Goal: Transaction & Acquisition: Purchase product/service

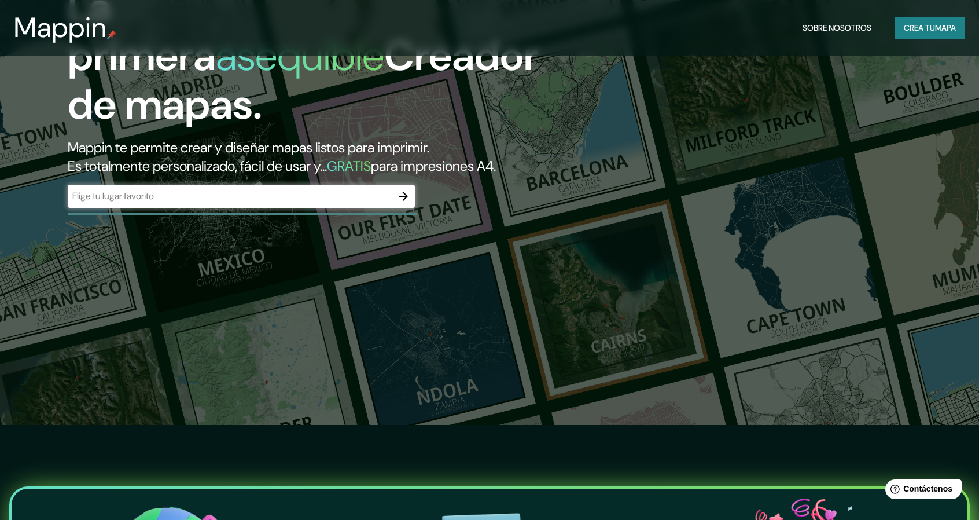
scroll to position [116, 0]
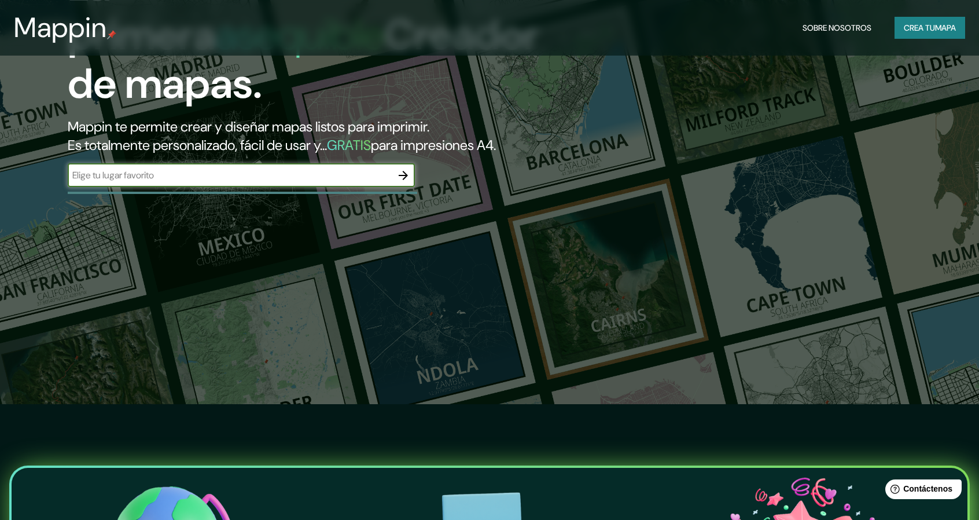
click at [204, 168] on input "text" at bounding box center [230, 174] width 324 height 13
type input "[GEOGRAPHIC_DATA]"
click at [399, 171] on icon "button" at bounding box center [403, 175] width 14 height 14
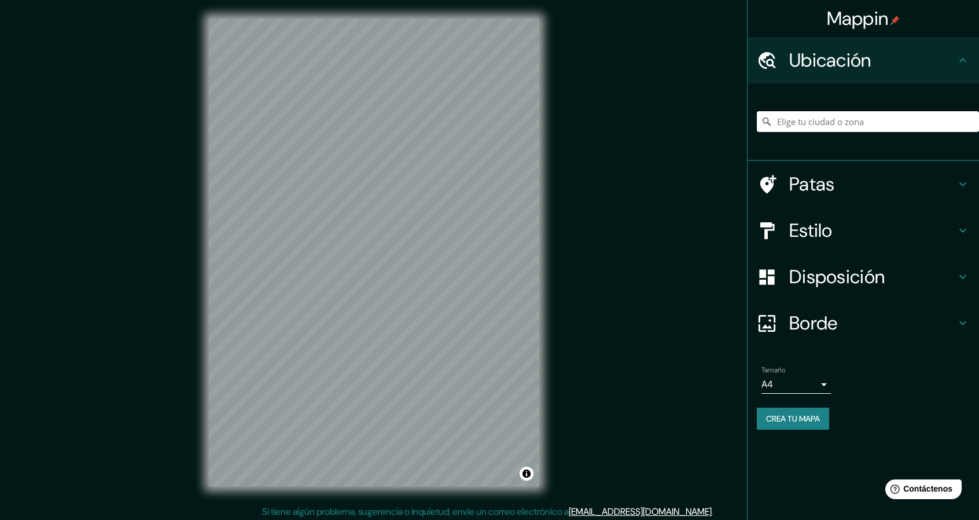
click at [803, 116] on input "Elige tu ciudad o zona" at bounding box center [868, 121] width 222 height 21
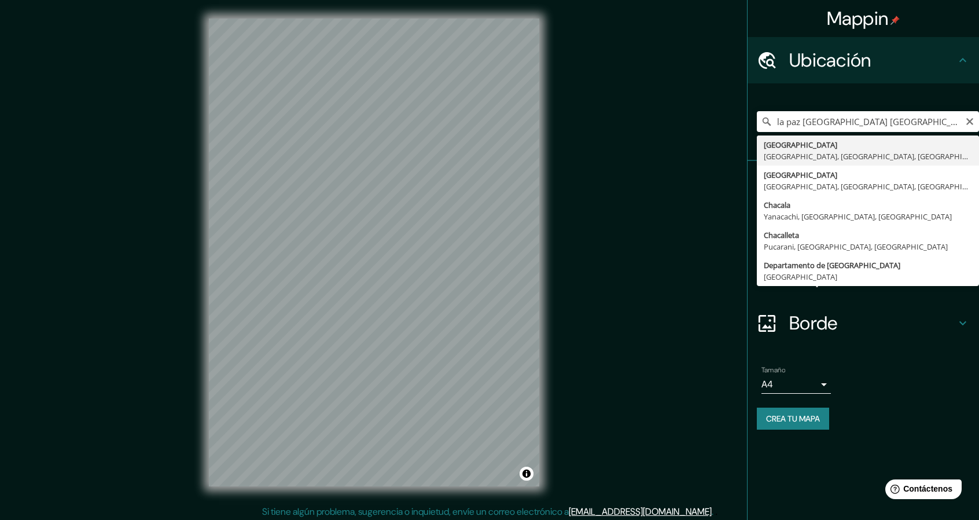
type input "[GEOGRAPHIC_DATA], [GEOGRAPHIC_DATA], [GEOGRAPHIC_DATA], [GEOGRAPHIC_DATA]"
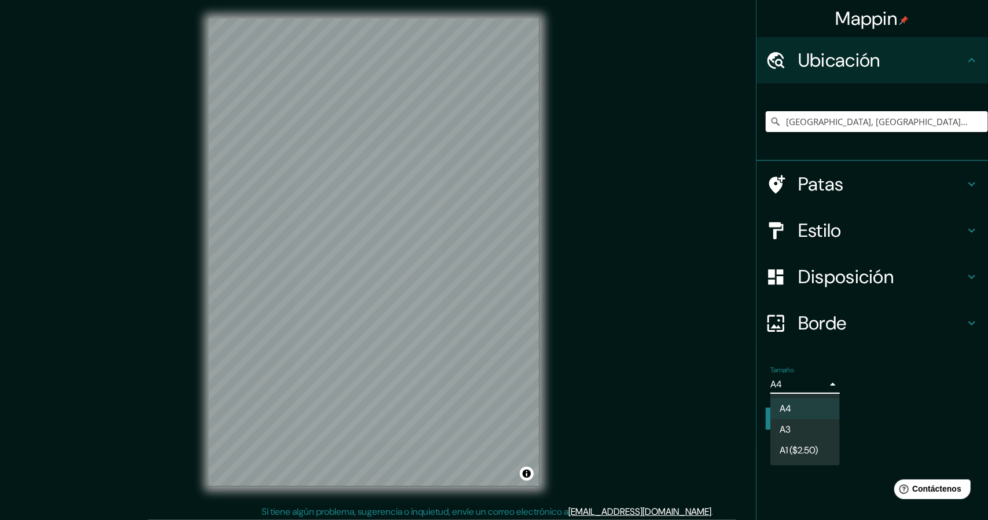
click at [819, 385] on body "Mappin Ubicación [GEOGRAPHIC_DATA], [GEOGRAPHIC_DATA], [GEOGRAPHIC_DATA], [GEOG…" at bounding box center [494, 260] width 988 height 520
click at [799, 432] on li "A3" at bounding box center [804, 430] width 69 height 21
type input "a4"
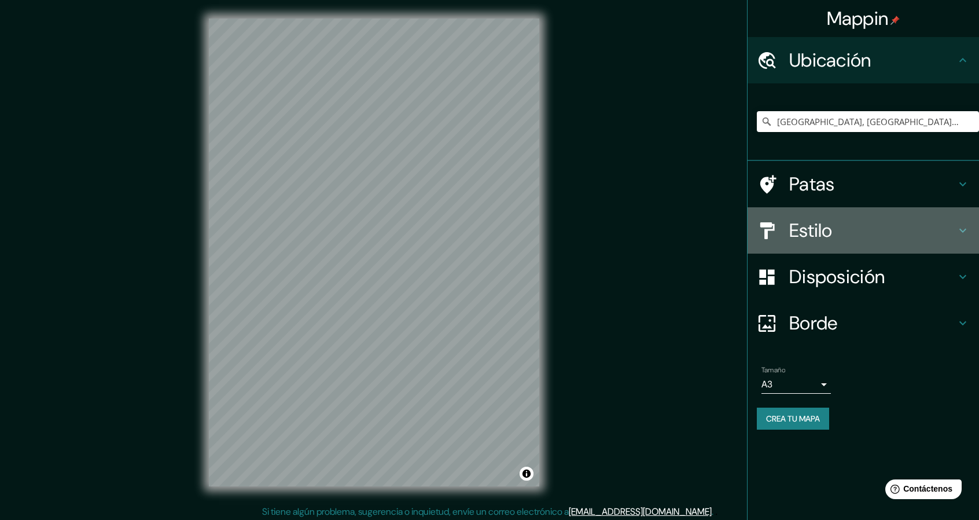
click at [965, 231] on icon at bounding box center [963, 230] width 14 height 14
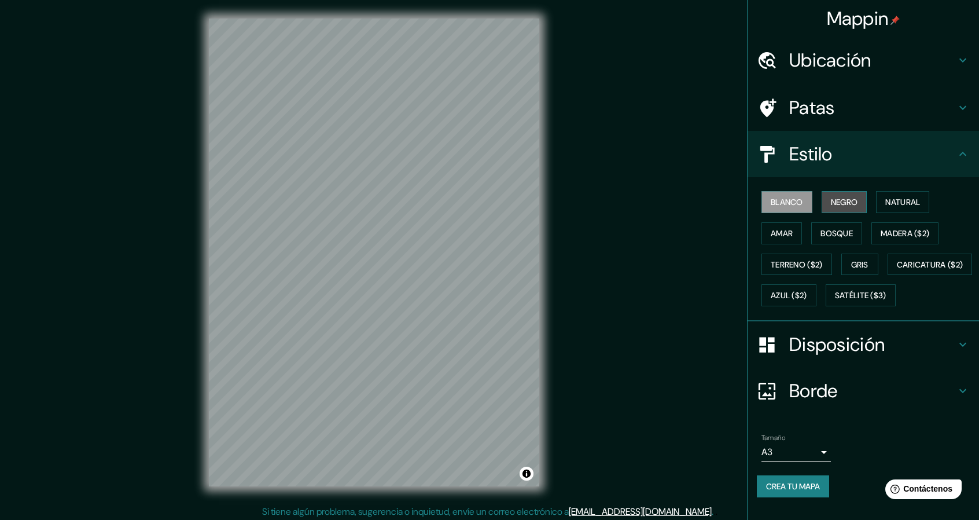
click at [836, 201] on font "Negro" at bounding box center [844, 202] width 27 height 10
click at [885, 199] on font "Natural" at bounding box center [902, 202] width 35 height 10
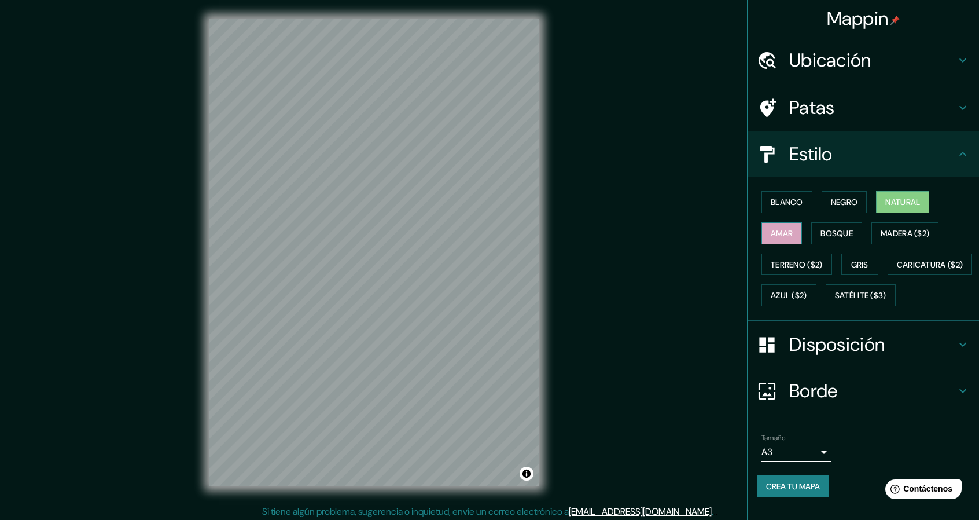
click at [784, 233] on font "Amar" at bounding box center [782, 233] width 22 height 10
click at [821, 234] on font "Bosque" at bounding box center [837, 233] width 32 height 10
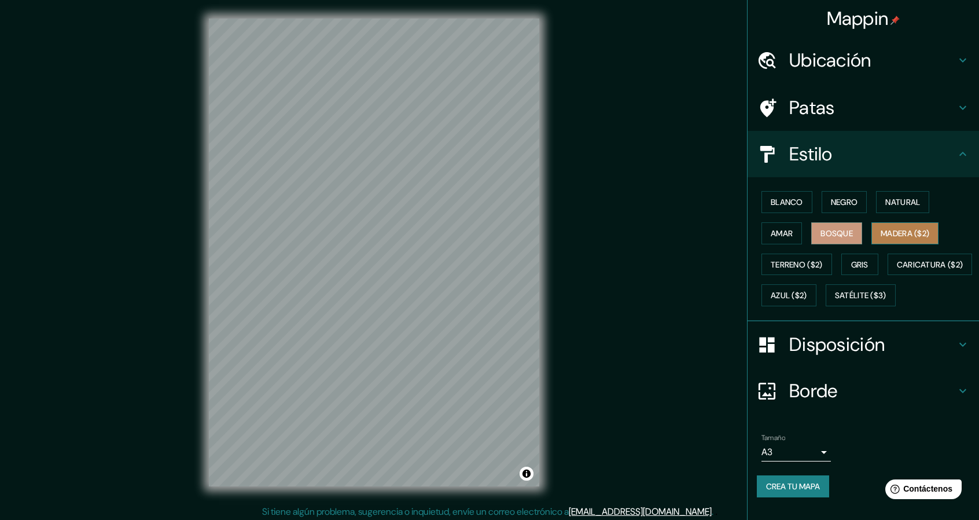
click at [889, 235] on font "Madera ($2)" at bounding box center [905, 233] width 49 height 10
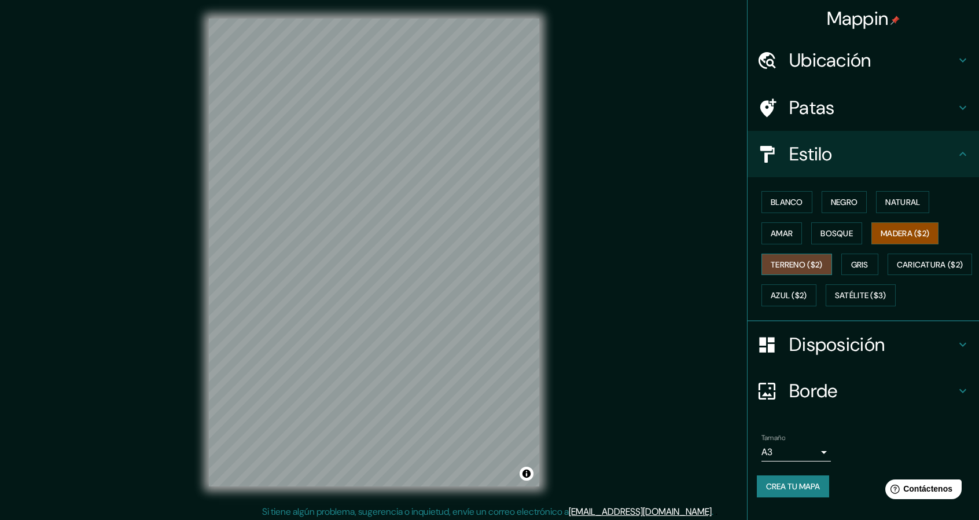
click at [791, 266] on font "Terreno ($2)" at bounding box center [797, 264] width 52 height 10
click at [860, 266] on font "Gris" at bounding box center [859, 264] width 17 height 10
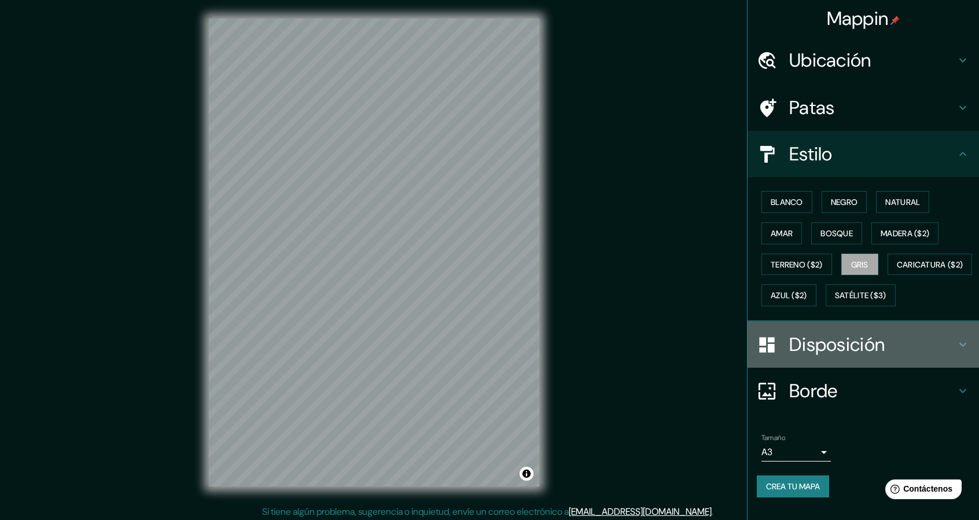
click at [908, 356] on h4 "Disposición" at bounding box center [872, 344] width 167 height 23
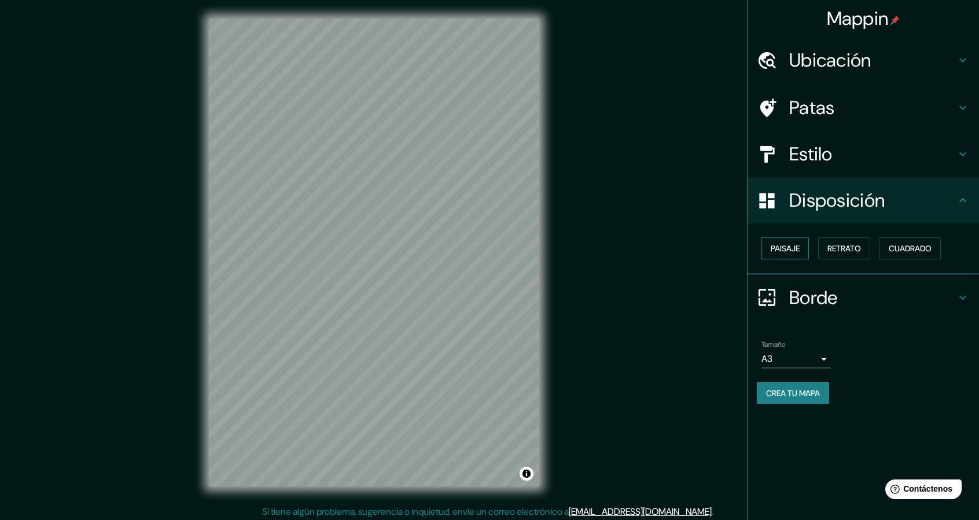
click at [781, 254] on font "Paisaje" at bounding box center [785, 248] width 29 height 15
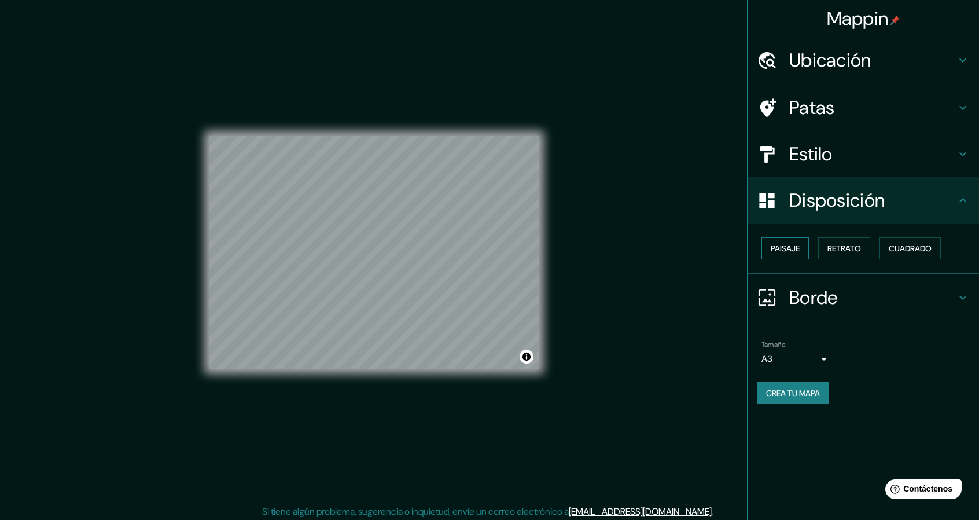
click at [781, 254] on font "Paisaje" at bounding box center [785, 248] width 29 height 15
click at [856, 253] on font "Retrato" at bounding box center [844, 248] width 34 height 10
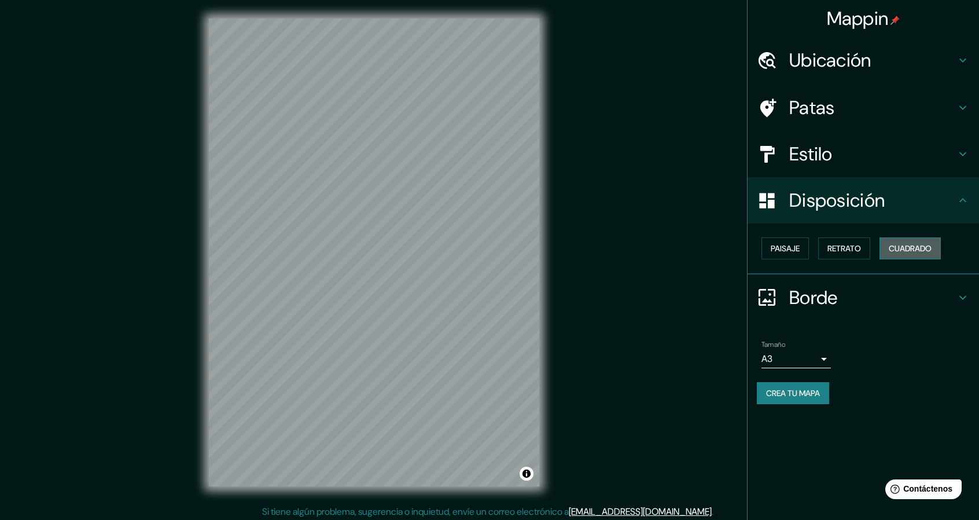
click at [906, 249] on font "Cuadrado" at bounding box center [910, 248] width 43 height 10
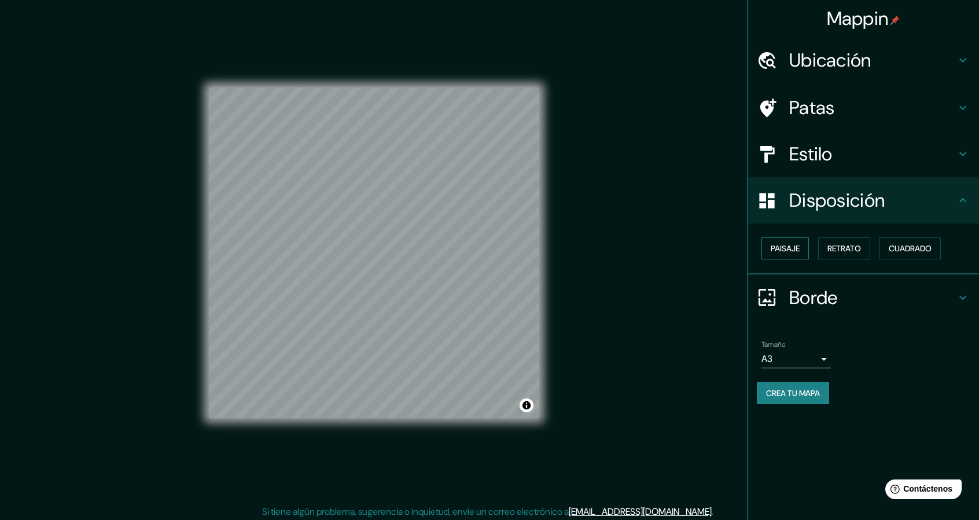
drag, startPoint x: 862, startPoint y: 247, endPoint x: 808, endPoint y: 248, distance: 54.4
click at [862, 247] on button "Retrato" at bounding box center [844, 248] width 52 height 22
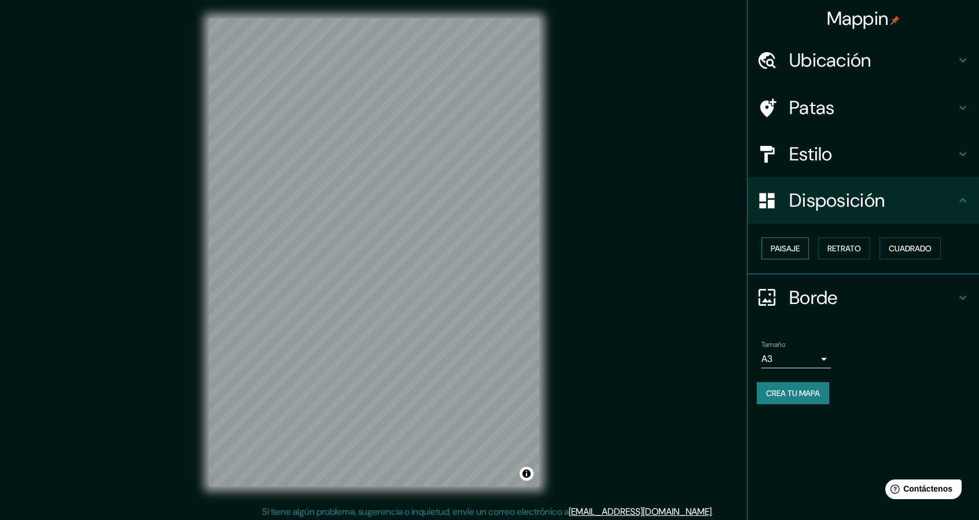
click at [776, 248] on font "Paisaje" at bounding box center [785, 248] width 29 height 10
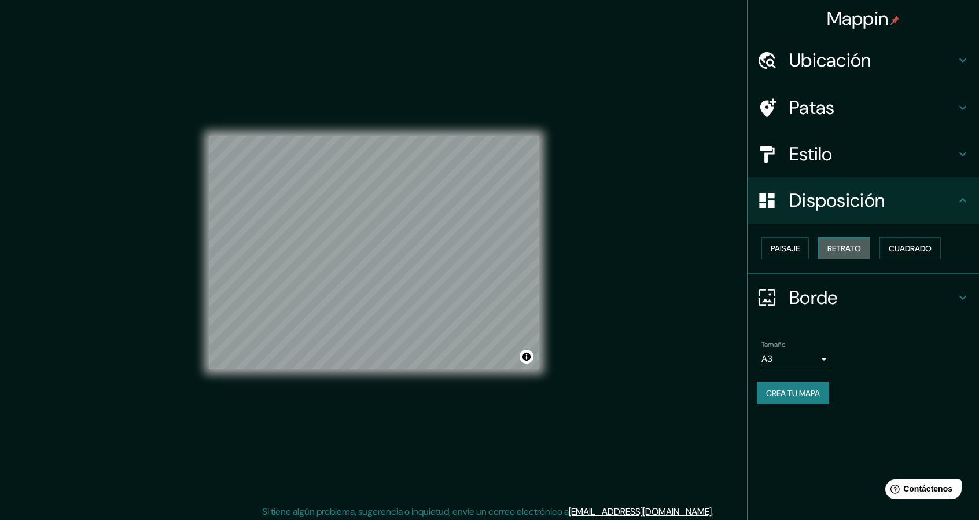
click at [849, 248] on font "Retrato" at bounding box center [844, 248] width 34 height 10
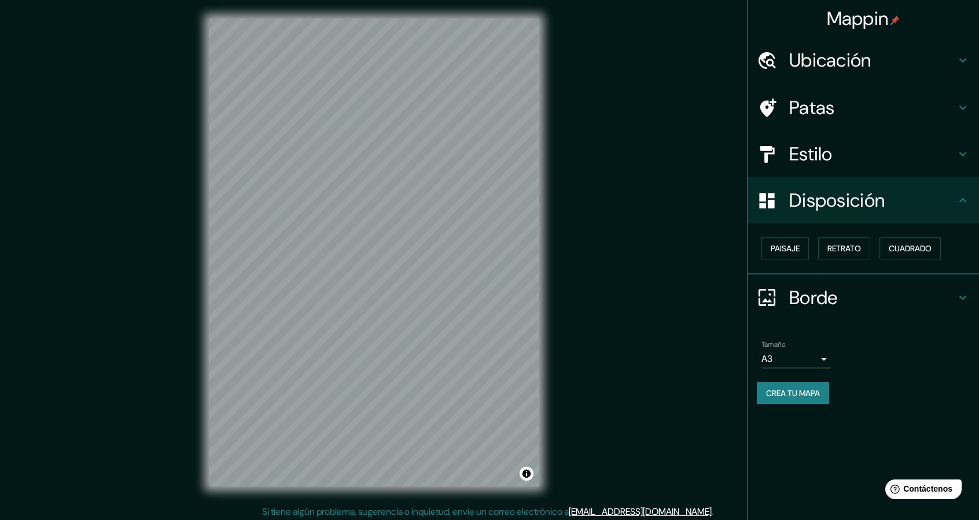
click at [819, 295] on font "Borde" at bounding box center [813, 297] width 49 height 24
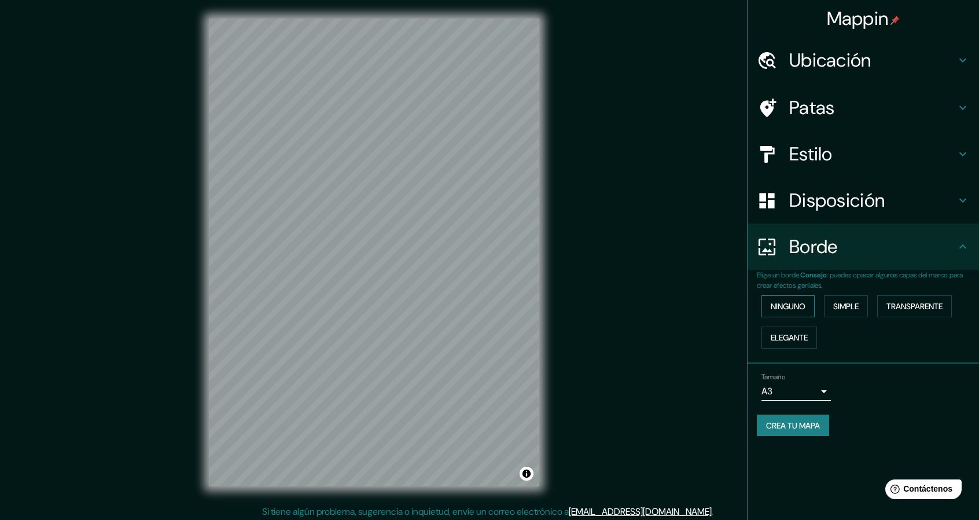
click at [797, 304] on font "Ninguno" at bounding box center [788, 306] width 35 height 10
click at [847, 307] on font "Simple" at bounding box center [845, 306] width 25 height 10
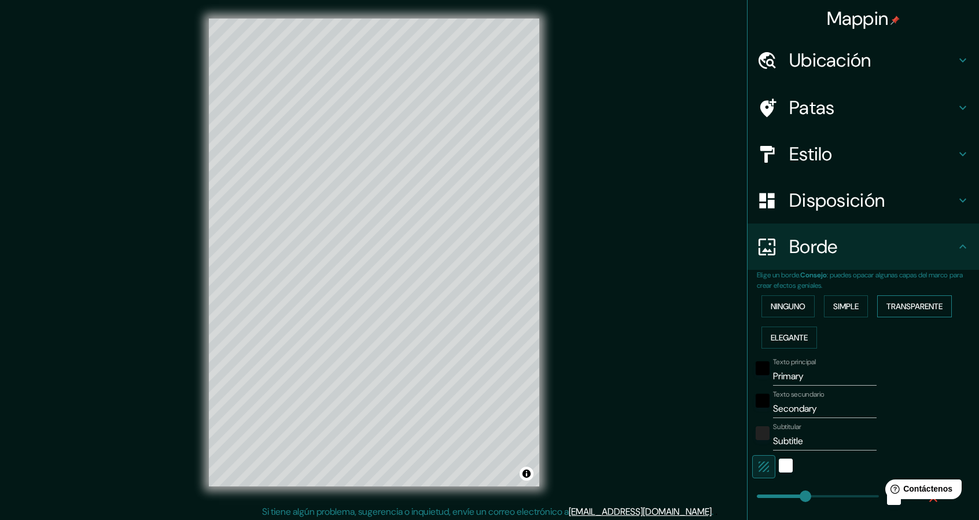
click at [889, 307] on font "Transparente" at bounding box center [915, 306] width 56 height 10
click at [788, 334] on font "Elegante" at bounding box center [789, 337] width 37 height 10
click at [821, 157] on font "Estilo" at bounding box center [810, 154] width 43 height 24
type input "228"
type input "46"
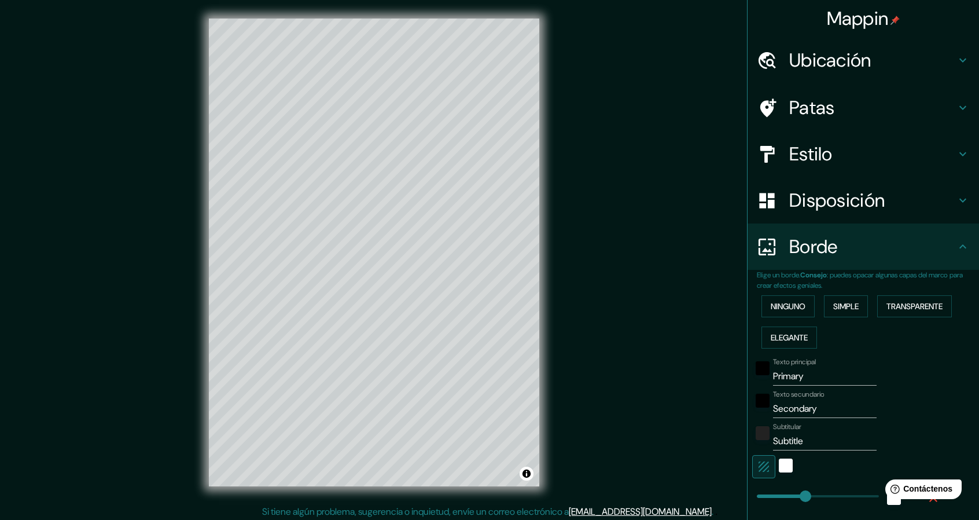
type input "46"
type input "23"
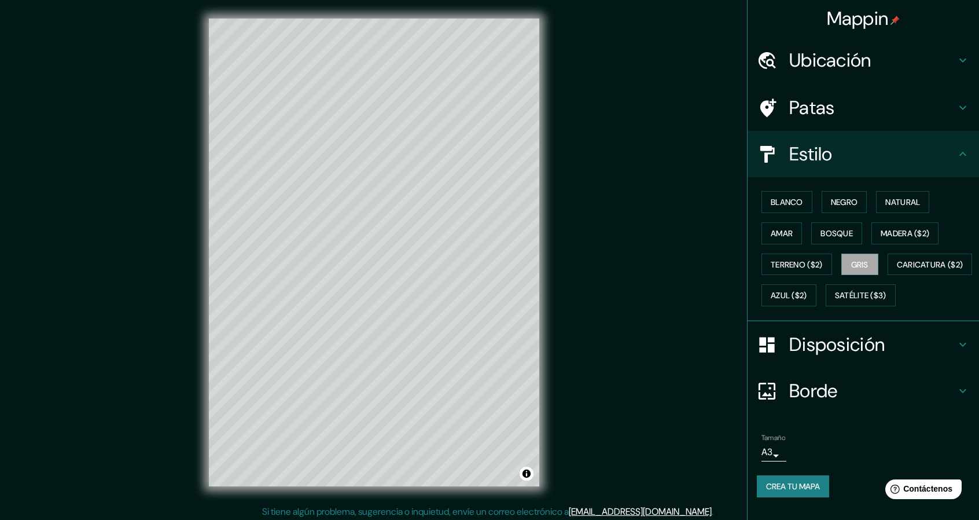
click at [835, 163] on h4 "Estilo" at bounding box center [872, 153] width 167 height 23
click at [832, 402] on h4 "Borde" at bounding box center [872, 390] width 167 height 23
type input "228"
type input "46"
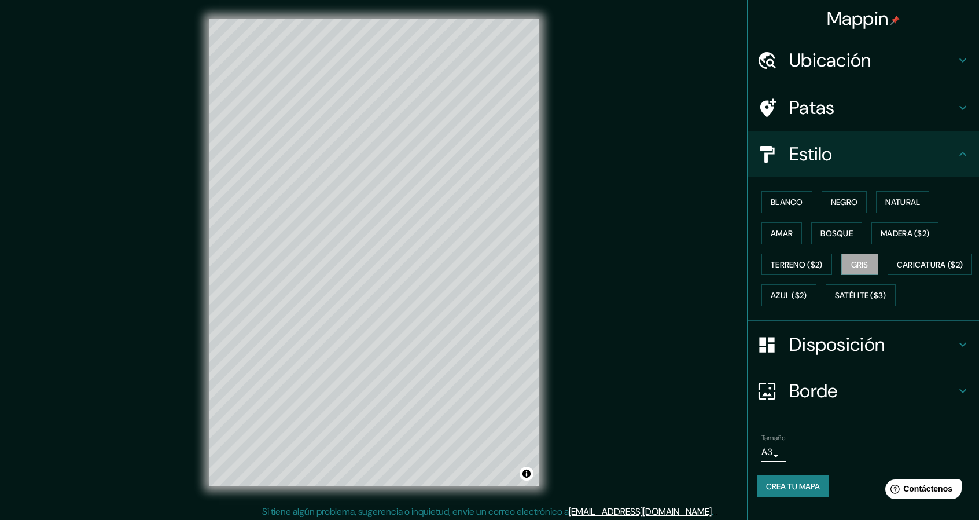
type input "23"
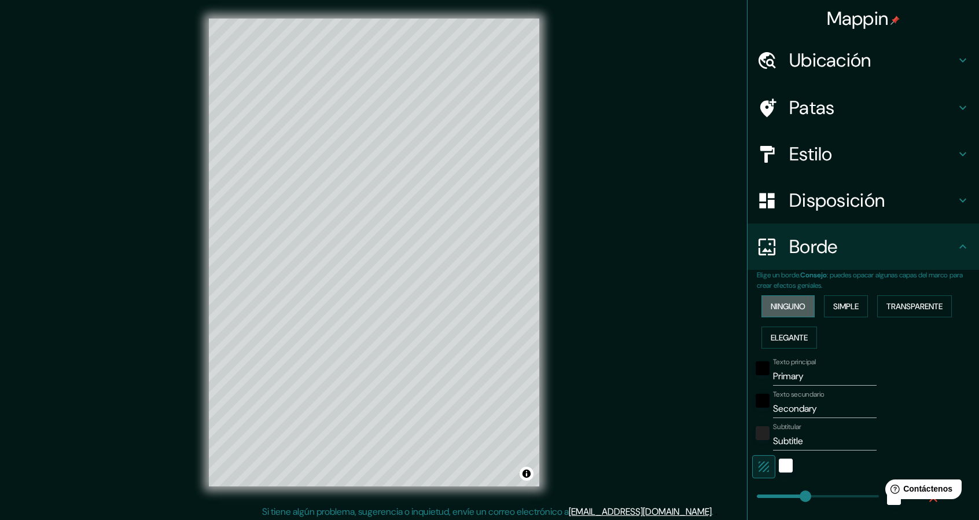
click at [780, 306] on font "Ninguno" at bounding box center [788, 306] width 35 height 10
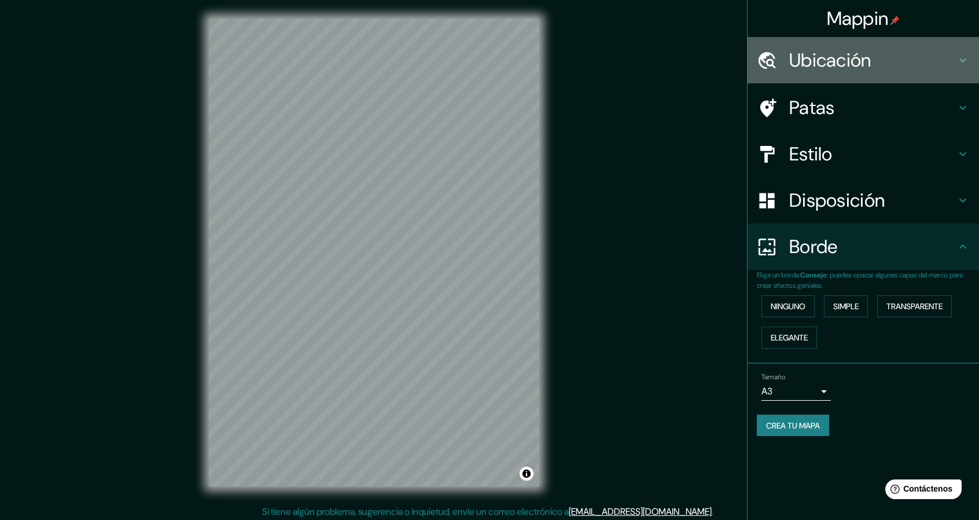
click at [882, 65] on h4 "Ubicación" at bounding box center [872, 60] width 167 height 23
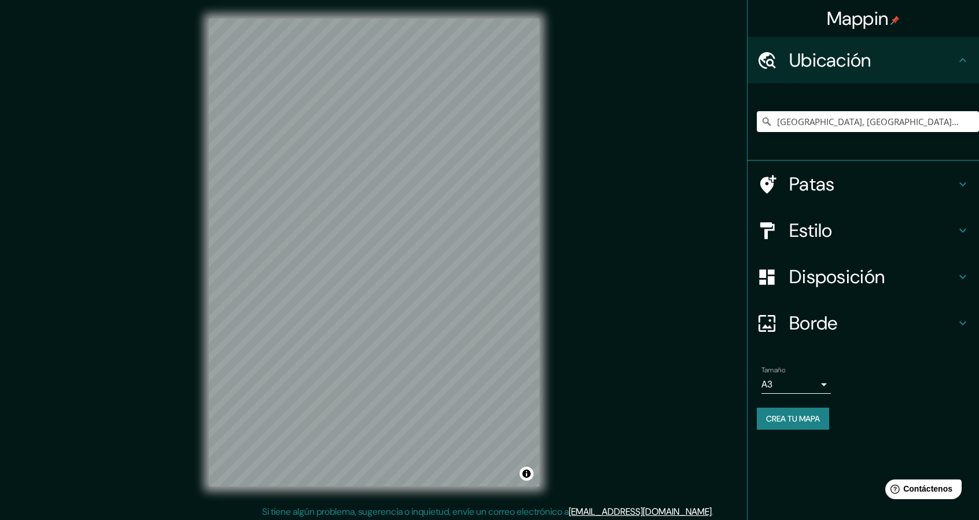
click at [839, 66] on font "Ubicación" at bounding box center [830, 60] width 82 height 24
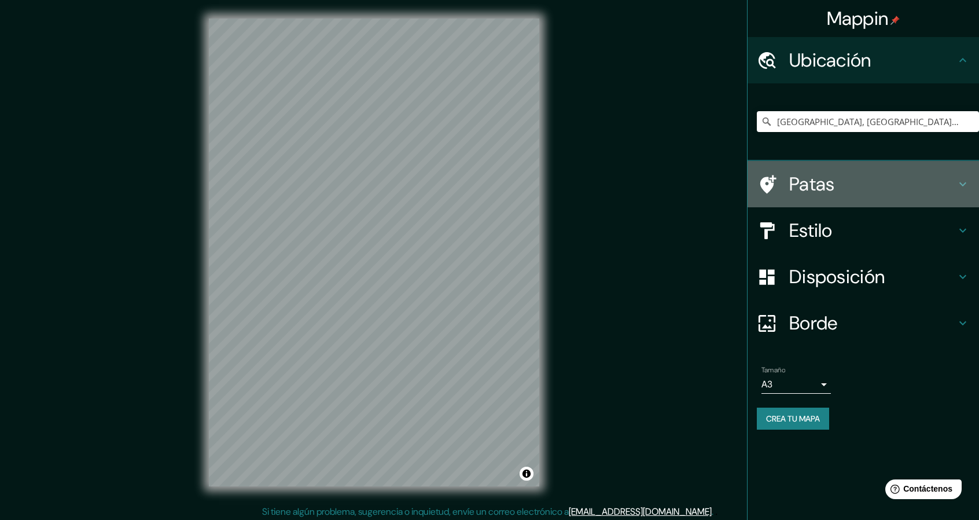
click at [837, 188] on h4 "Patas" at bounding box center [872, 183] width 167 height 23
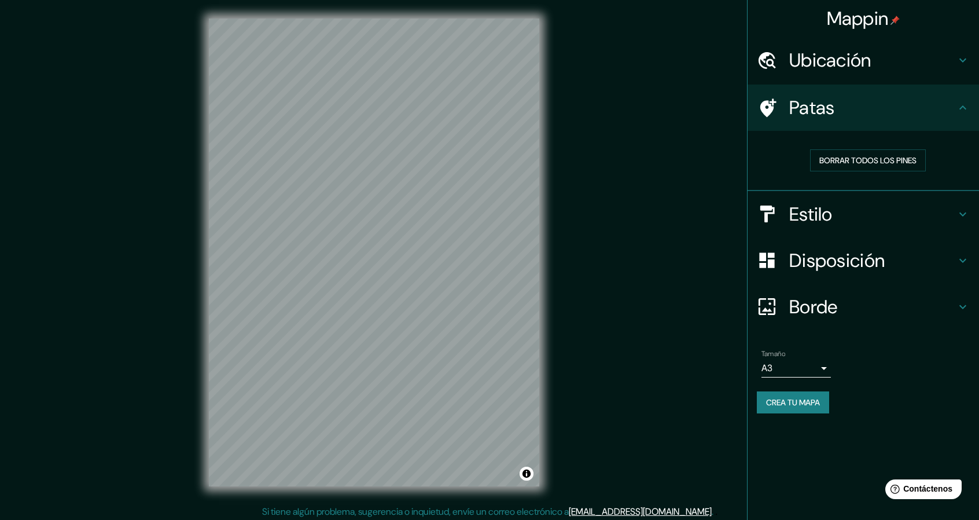
click at [857, 58] on font "Ubicación" at bounding box center [830, 60] width 82 height 24
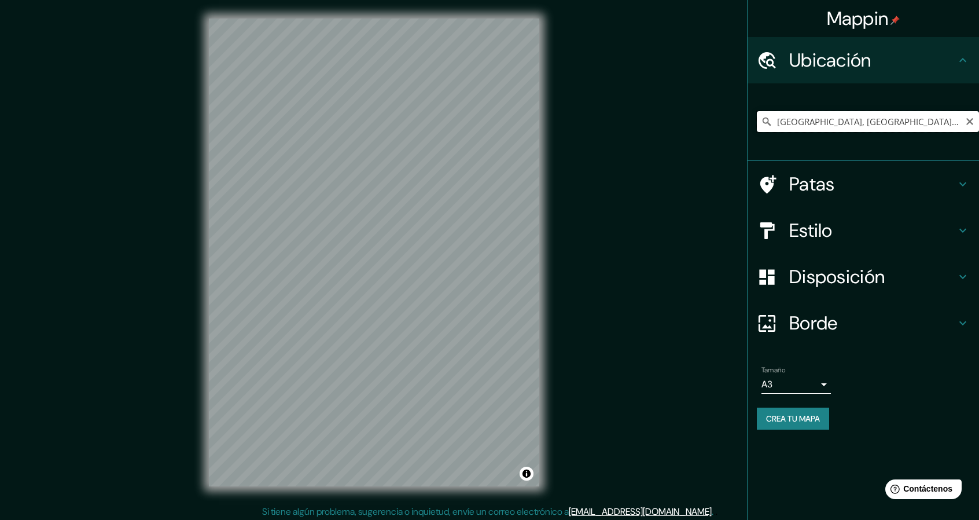
click at [847, 125] on input "[GEOGRAPHIC_DATA], [GEOGRAPHIC_DATA], [GEOGRAPHIC_DATA], [GEOGRAPHIC_DATA]" at bounding box center [868, 121] width 222 height 21
click at [967, 121] on icon "Claro" at bounding box center [969, 121] width 9 height 9
click at [169, 277] on div "Mappin Ubicación Patas Estilo Disposición Borde Elige un borde. Consejo : puede…" at bounding box center [489, 261] width 979 height 523
click at [322, 288] on div "© Mapbox © OpenStreetMap Improve this map" at bounding box center [373, 252] width 367 height 505
click at [865, 126] on input "Elige tu ciudad o zona" at bounding box center [868, 121] width 222 height 21
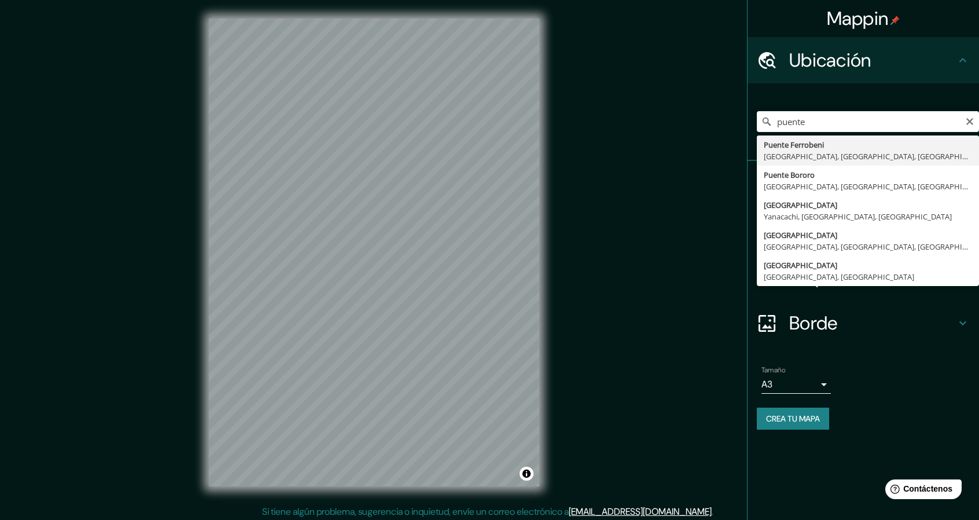
type input "Puente Ferrobeni, [GEOGRAPHIC_DATA], [GEOGRAPHIC_DATA], [GEOGRAPHIC_DATA]"
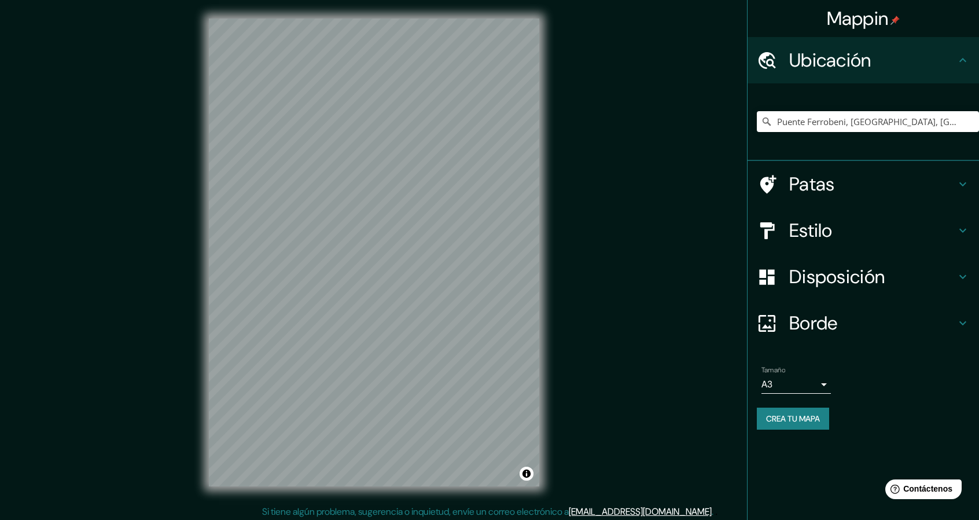
click at [838, 237] on h4 "Estilo" at bounding box center [872, 230] width 167 height 23
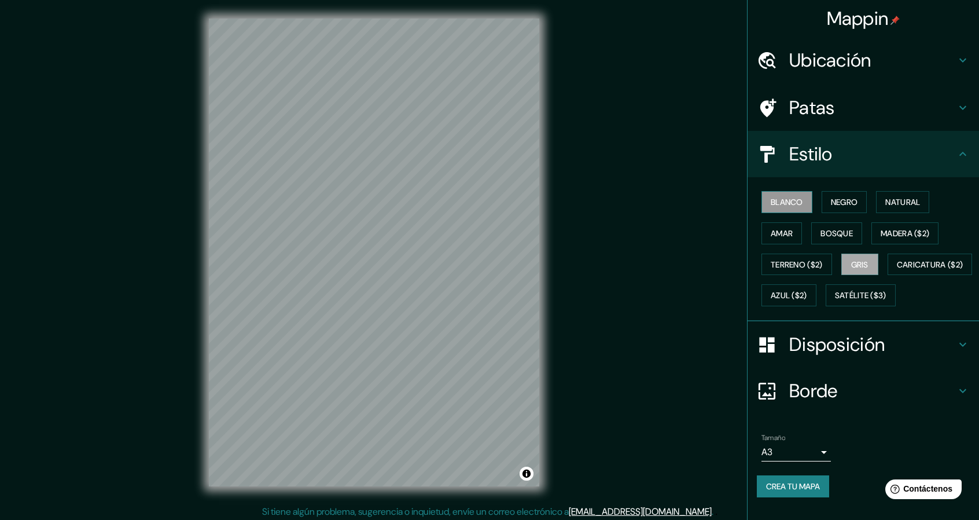
click at [781, 194] on font "Blanco" at bounding box center [787, 201] width 32 height 15
click at [831, 196] on font "Negro" at bounding box center [844, 201] width 27 height 15
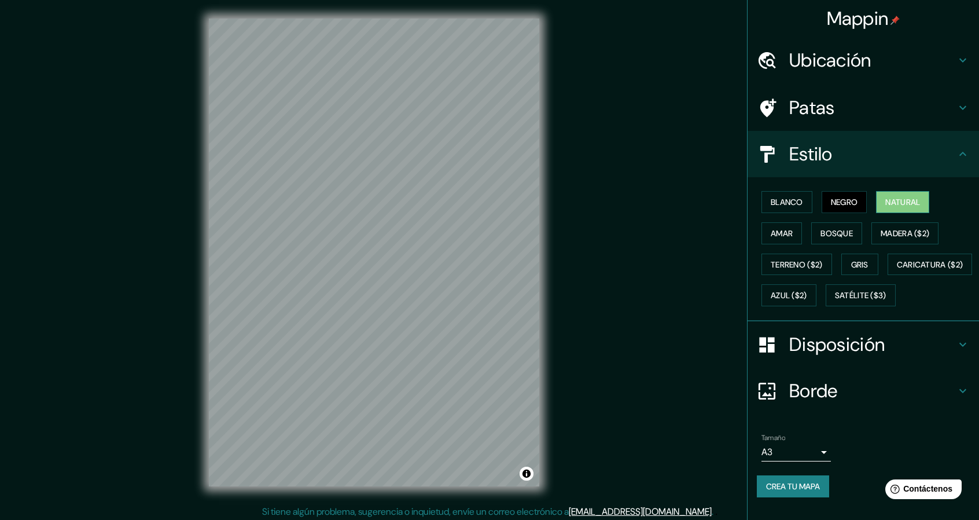
click at [878, 203] on button "Natural" at bounding box center [902, 202] width 53 height 22
click at [762, 230] on button "Amar" at bounding box center [782, 233] width 41 height 22
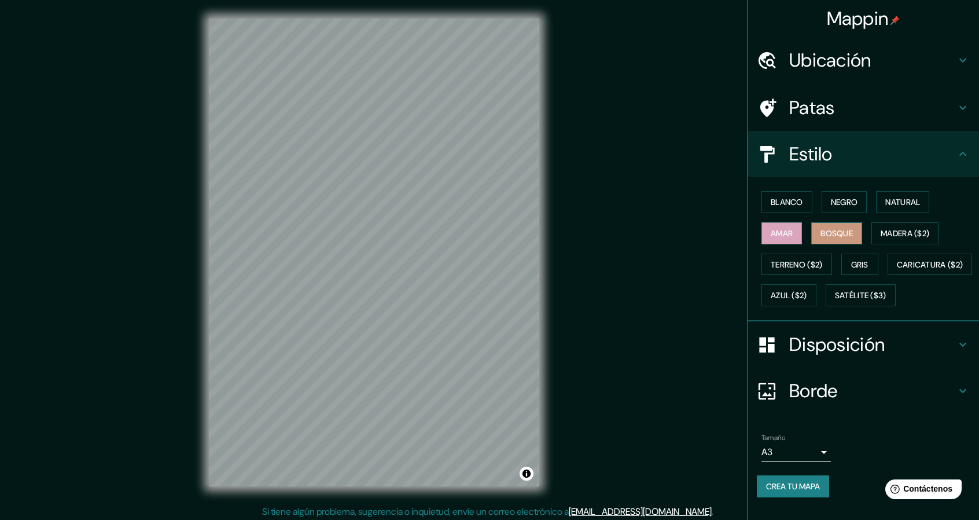
click at [828, 240] on button "Bosque" at bounding box center [836, 233] width 51 height 22
click at [904, 239] on font "Madera ($2)" at bounding box center [905, 233] width 49 height 15
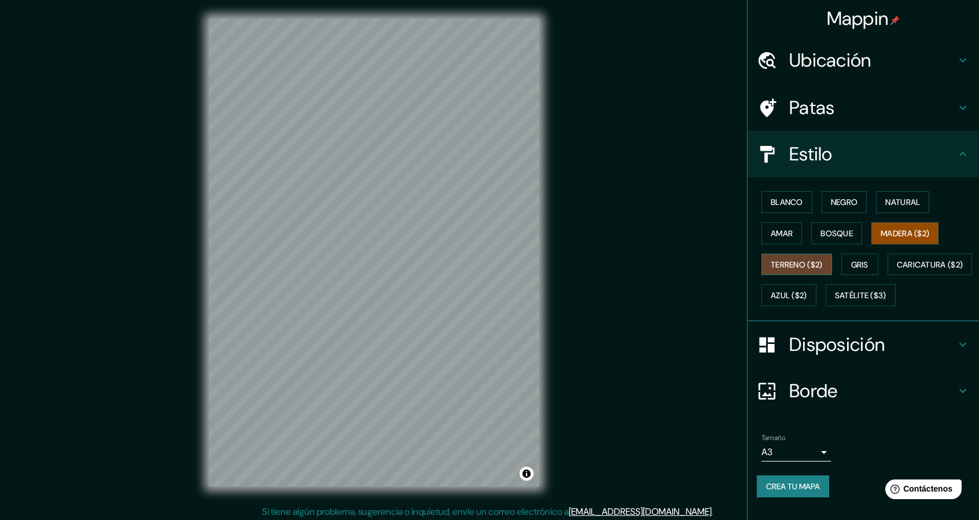
click at [804, 263] on font "Terreno ($2)" at bounding box center [797, 264] width 52 height 10
click at [851, 261] on font "Gris" at bounding box center [859, 264] width 17 height 10
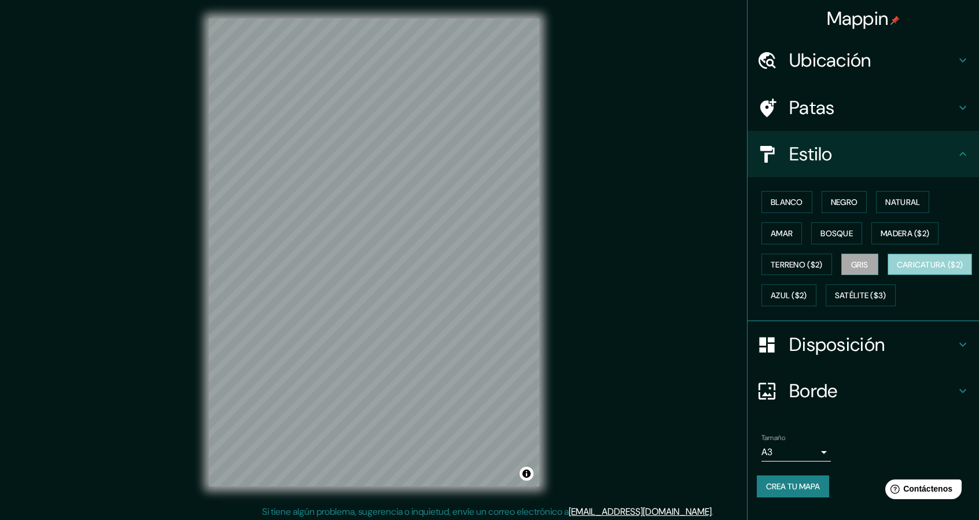
click at [897, 270] on font "Caricatura ($2)" at bounding box center [930, 264] width 67 height 10
click at [860, 263] on font "Gris" at bounding box center [859, 264] width 17 height 10
click at [845, 356] on font "Disposición" at bounding box center [836, 344] width 95 height 24
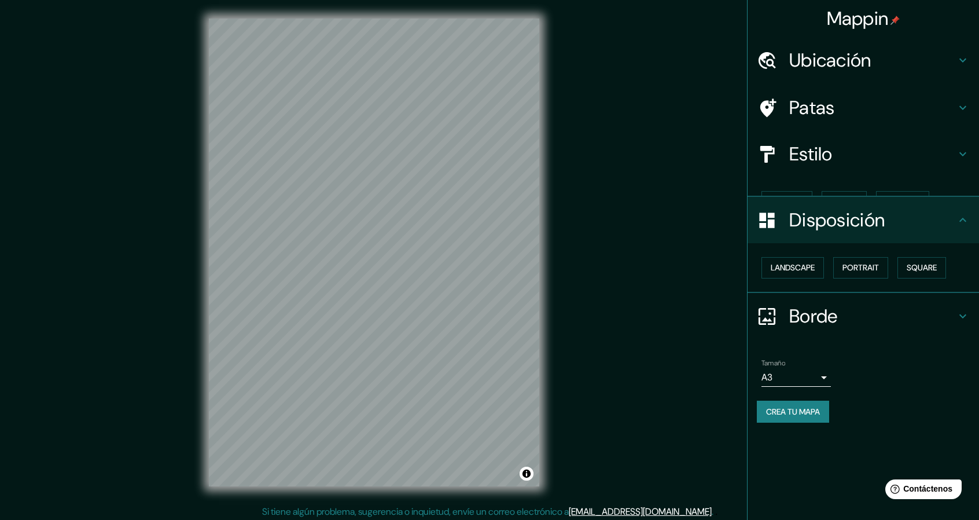
scroll to position [0, 0]
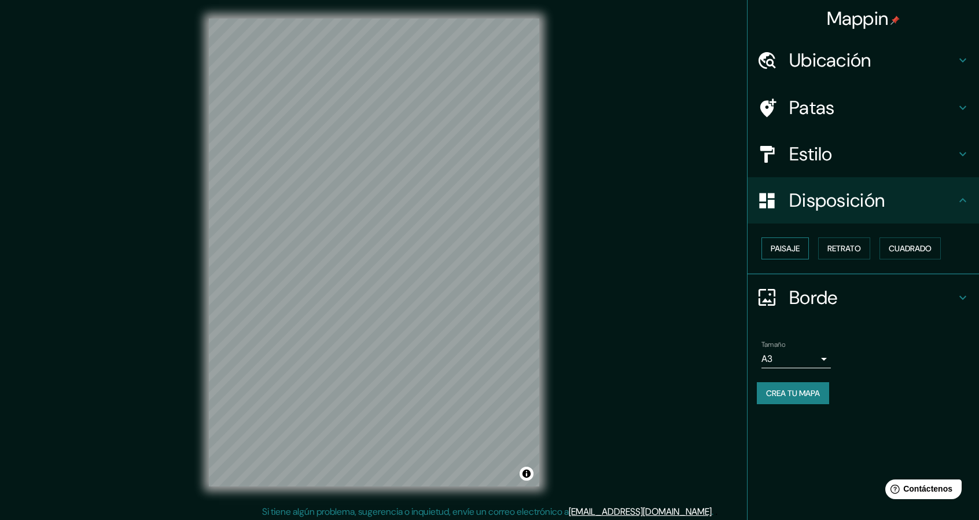
click at [797, 252] on font "Paisaje" at bounding box center [785, 248] width 29 height 10
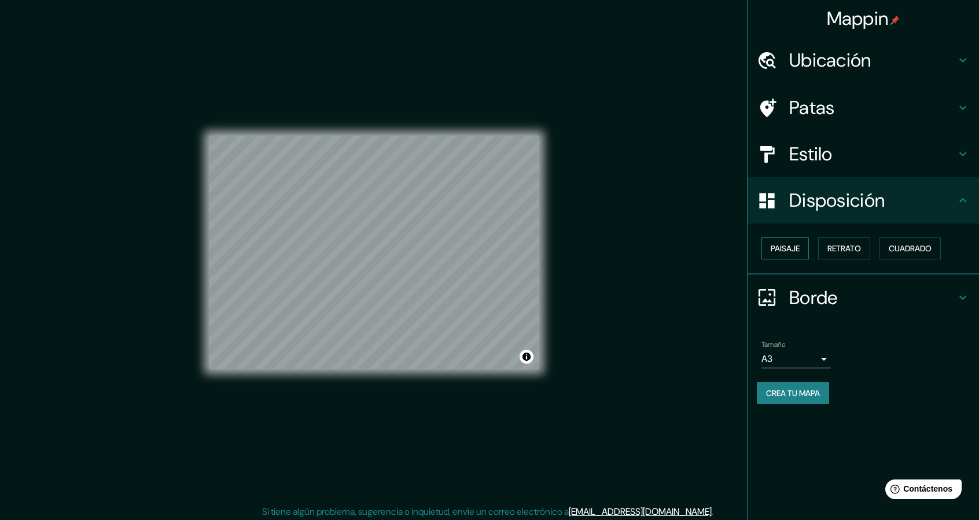
click at [804, 252] on button "Paisaje" at bounding box center [785, 248] width 47 height 22
click at [837, 248] on font "Retrato" at bounding box center [844, 248] width 34 height 10
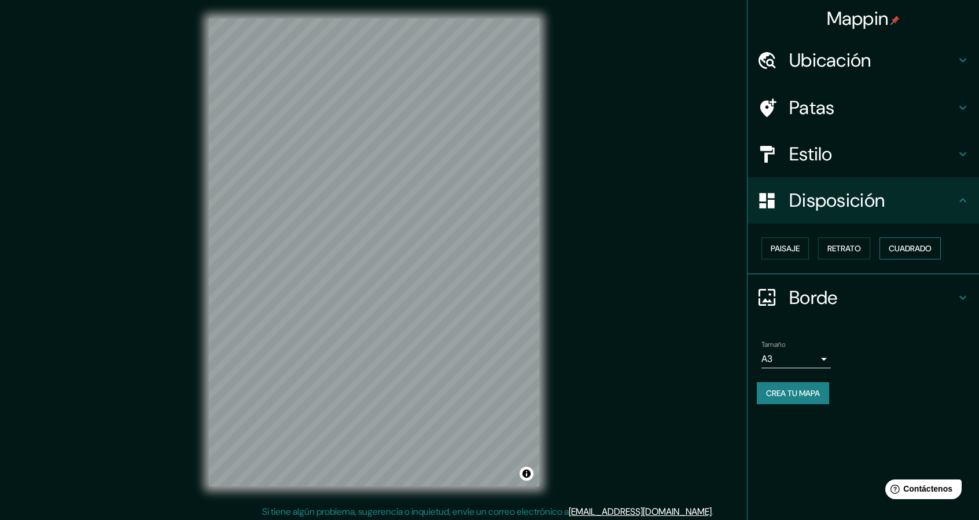
click at [912, 252] on font "Cuadrado" at bounding box center [910, 248] width 43 height 10
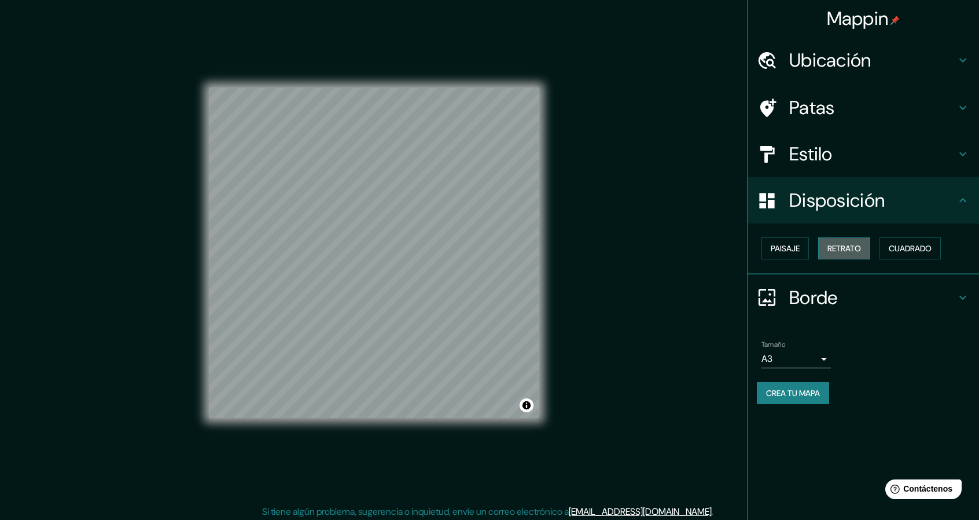
click at [832, 253] on font "Retrato" at bounding box center [844, 248] width 34 height 10
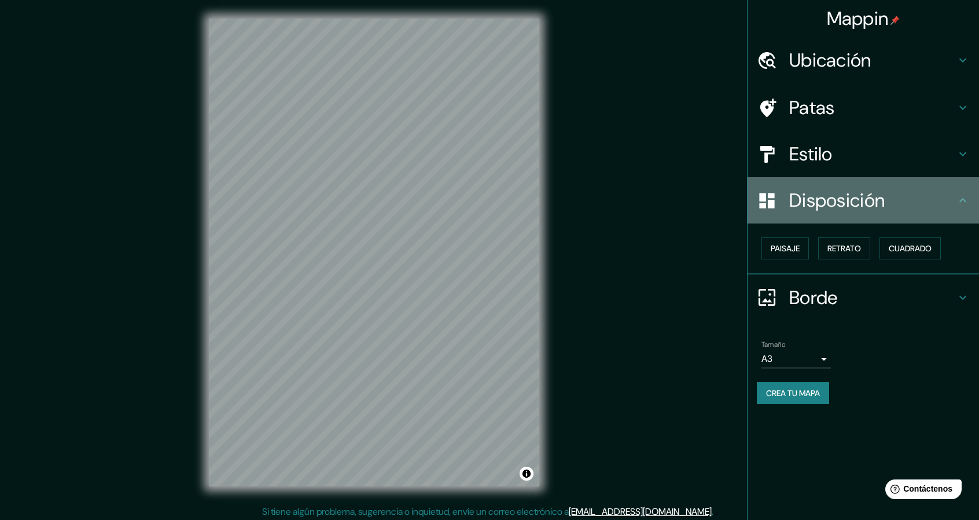
click at [961, 198] on icon at bounding box center [963, 200] width 14 height 14
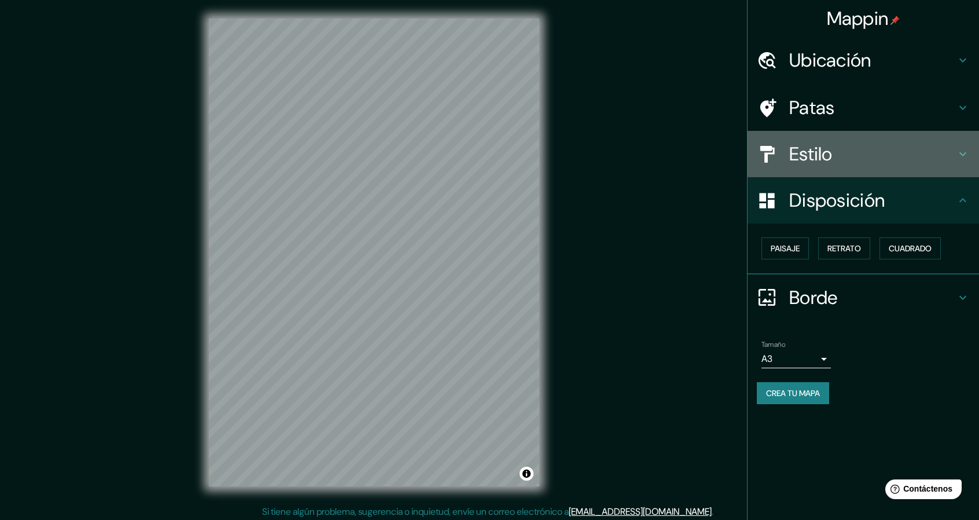
click at [963, 155] on icon at bounding box center [963, 154] width 14 height 14
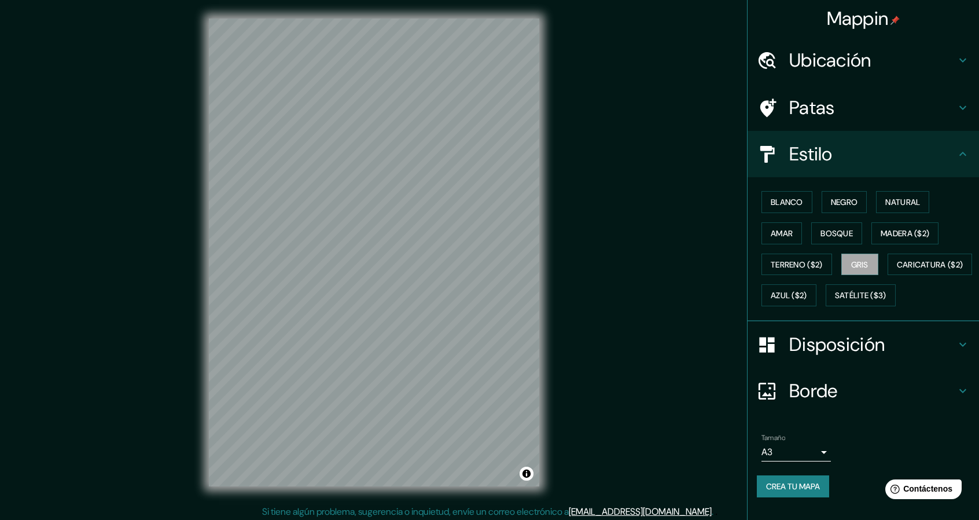
click at [963, 156] on div "Estilo" at bounding box center [863, 154] width 231 height 46
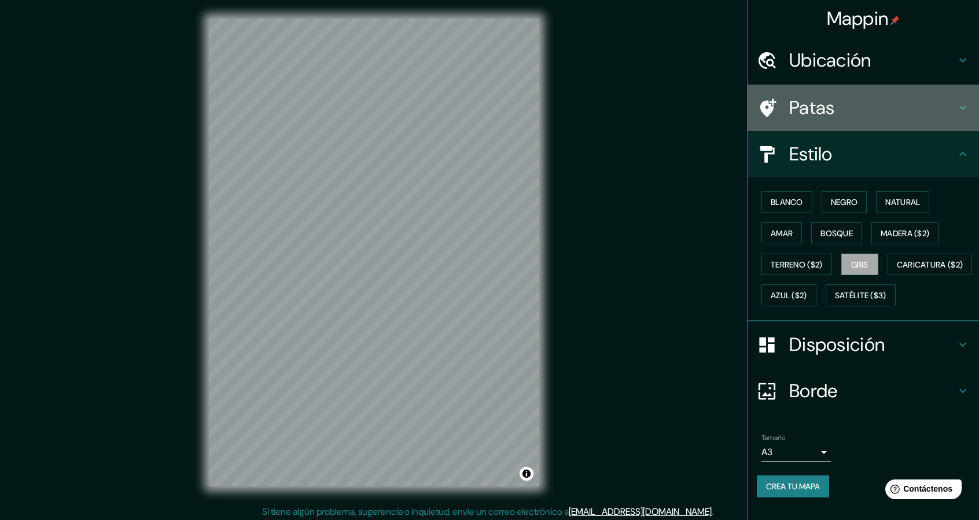
click at [956, 106] on icon at bounding box center [963, 108] width 14 height 14
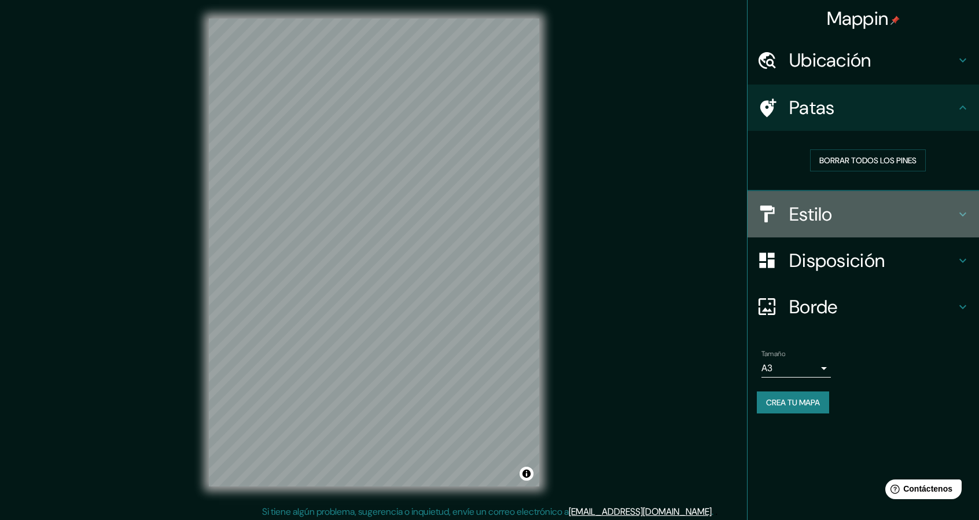
click at [863, 228] on div "Estilo" at bounding box center [863, 214] width 231 height 46
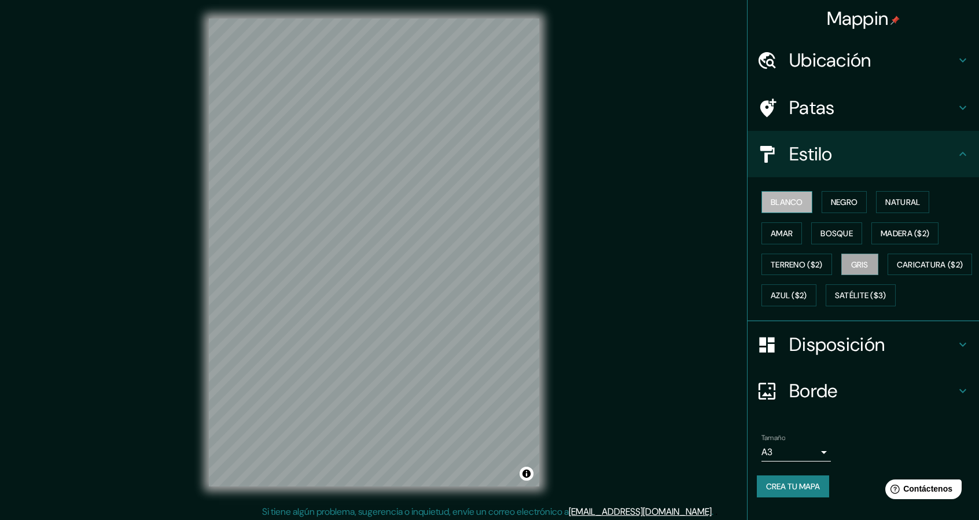
click at [771, 205] on font "Blanco" at bounding box center [787, 202] width 32 height 10
click at [844, 203] on font "Negro" at bounding box center [844, 202] width 27 height 10
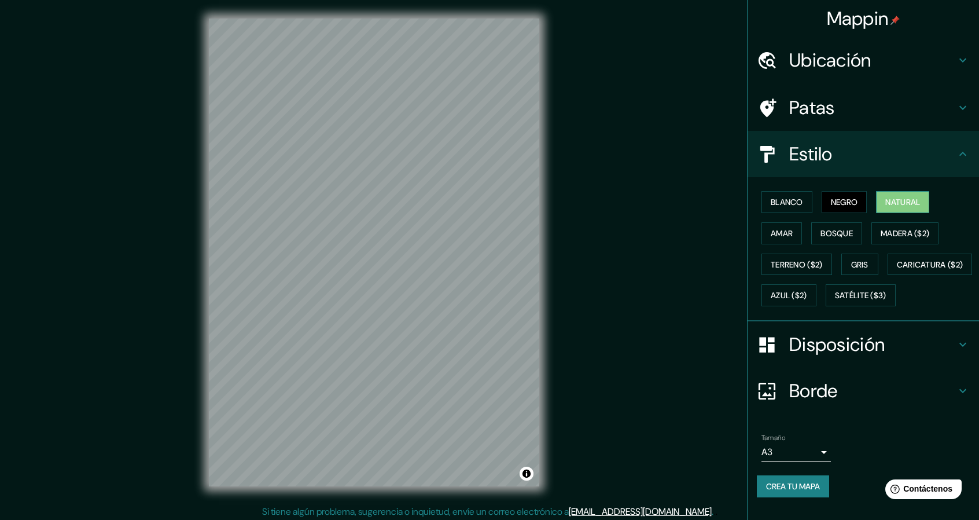
click at [885, 208] on font "Natural" at bounding box center [902, 201] width 35 height 15
click at [773, 232] on font "Amar" at bounding box center [782, 233] width 22 height 10
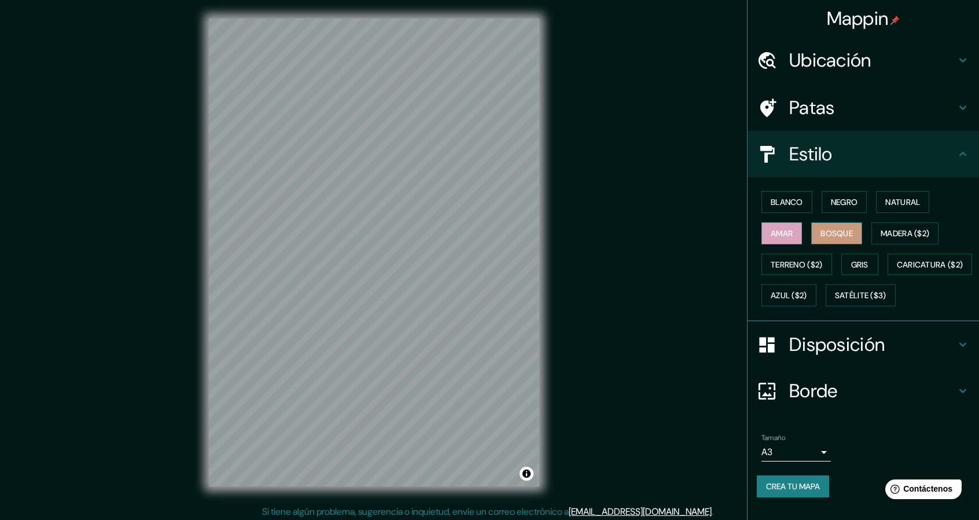
click at [821, 233] on font "Bosque" at bounding box center [837, 233] width 32 height 10
